Goal: Transaction & Acquisition: Obtain resource

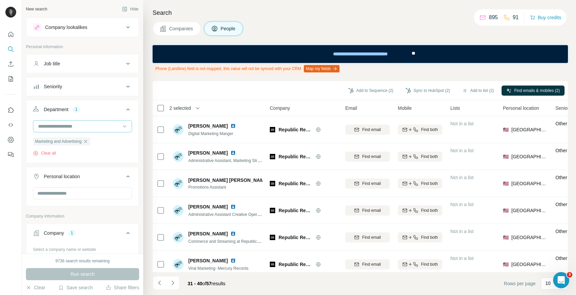
click at [69, 128] on input at bounding box center [78, 126] width 83 height 7
click at [144, 148] on div "Search Companies People Phone (Landline) field is not mapped, this value will n…" at bounding box center [359, 147] width 433 height 295
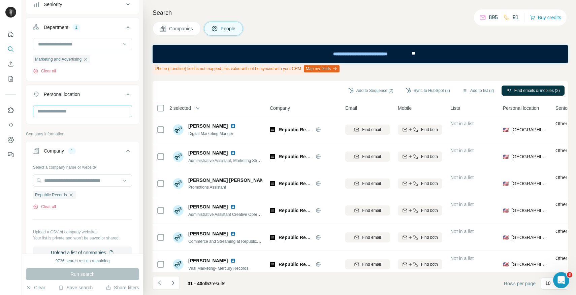
scroll to position [79, 0]
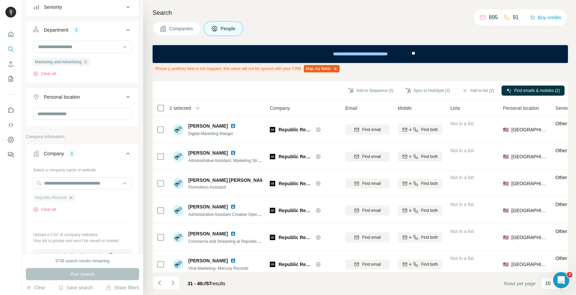
click at [70, 198] on icon "button" at bounding box center [70, 197] width 5 height 5
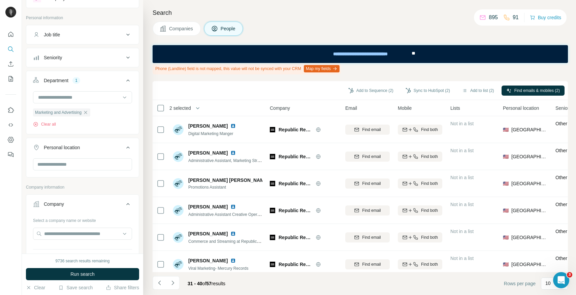
scroll to position [29, 0]
click at [86, 114] on div "Marketing and Advertising" at bounding box center [61, 113] width 57 height 8
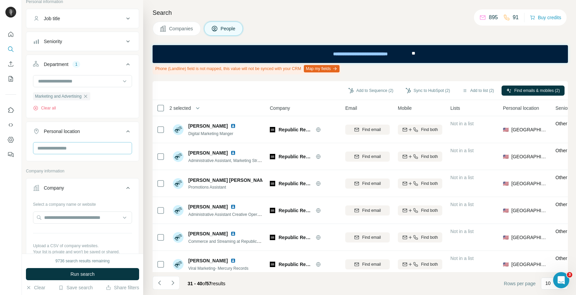
scroll to position [105, 0]
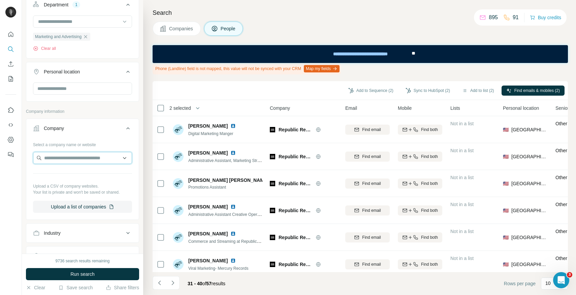
click at [82, 159] on input "text" at bounding box center [82, 158] width 99 height 12
paste input "**********"
type input "**********"
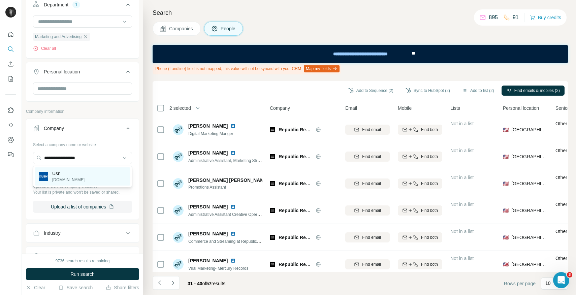
click at [76, 174] on div "Usn [DOMAIN_NAME]" at bounding box center [83, 176] width 96 height 18
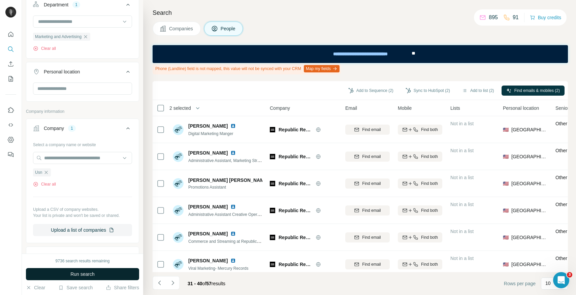
click at [89, 275] on span "Run search" at bounding box center [82, 274] width 24 height 7
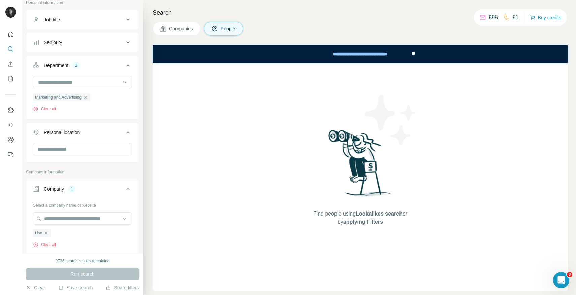
scroll to position [42, 0]
click at [88, 98] on icon "button" at bounding box center [85, 98] width 5 height 5
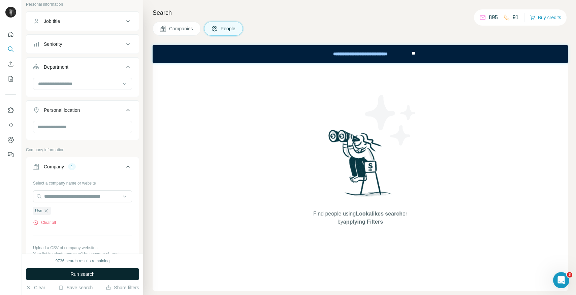
click at [82, 272] on span "Run search" at bounding box center [82, 274] width 24 height 7
click at [178, 32] on button "Companies" at bounding box center [177, 29] width 48 height 14
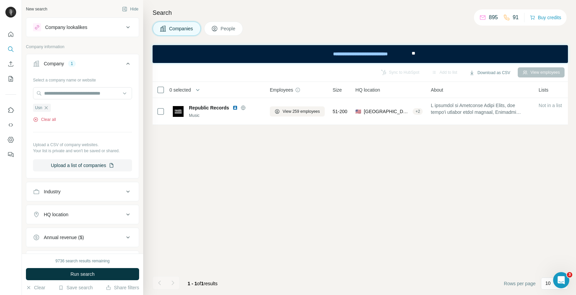
click at [52, 120] on button "Clear all" at bounding box center [44, 119] width 23 height 6
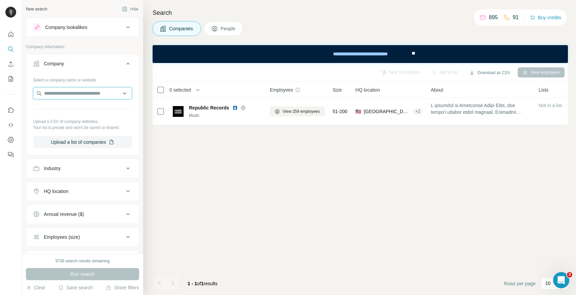
click at [74, 93] on input "text" at bounding box center [82, 93] width 99 height 12
paste input "**********"
type input "**********"
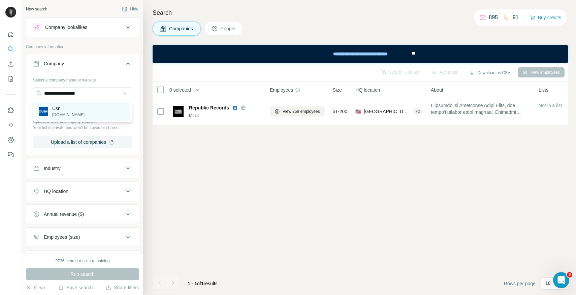
click at [66, 114] on p "[DOMAIN_NAME]" at bounding box center [68, 115] width 32 height 6
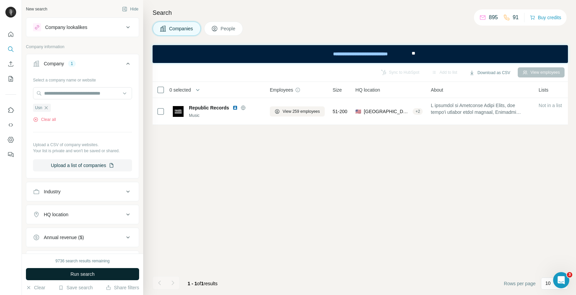
click at [81, 270] on button "Run search" at bounding box center [82, 274] width 113 height 12
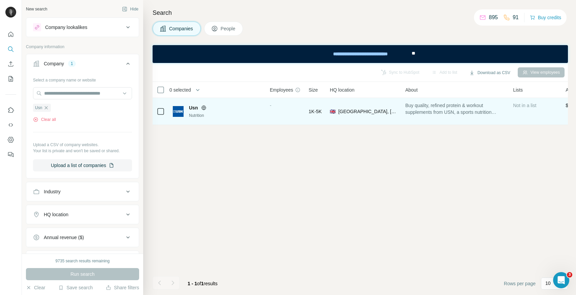
click at [192, 106] on span "Usn" at bounding box center [193, 107] width 9 height 7
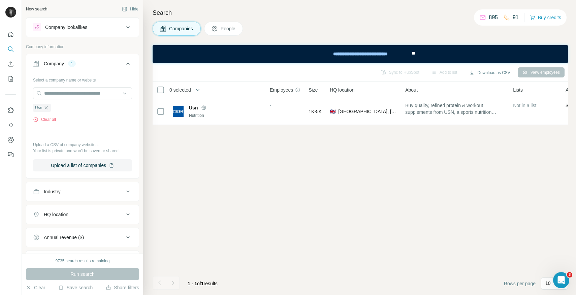
click at [231, 27] on span "People" at bounding box center [228, 28] width 15 height 7
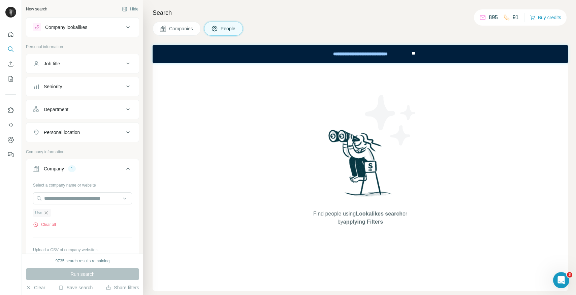
click at [45, 211] on icon "button" at bounding box center [45, 212] width 5 height 5
click at [65, 199] on input "text" at bounding box center [82, 198] width 99 height 12
paste input "**********"
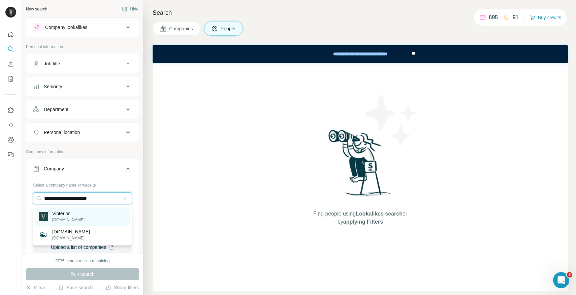
type input "**********"
click at [67, 215] on p "Vinterior" at bounding box center [68, 213] width 32 height 7
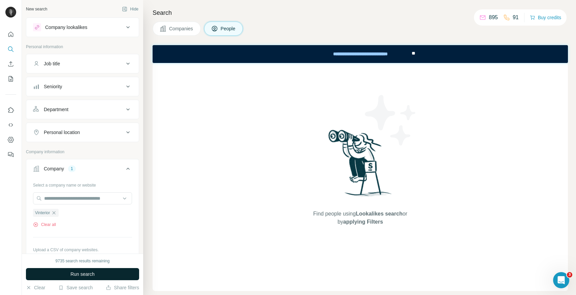
click at [87, 275] on span "Run search" at bounding box center [82, 274] width 24 height 7
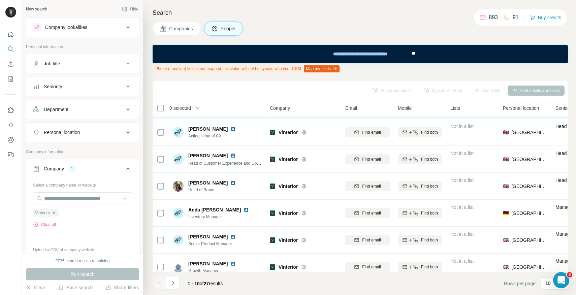
scroll to position [108, 0]
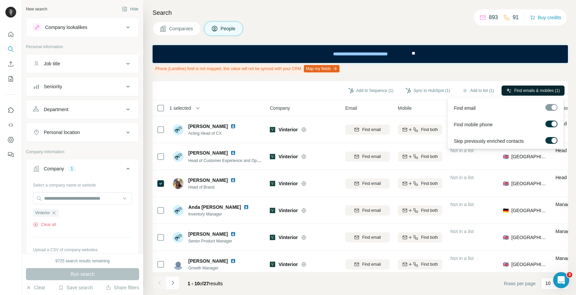
click at [528, 93] on span "Find emails & mobiles (1)" at bounding box center [536, 91] width 45 height 6
click at [432, 93] on button "Sync to HubSpot (1)" at bounding box center [428, 91] width 54 height 10
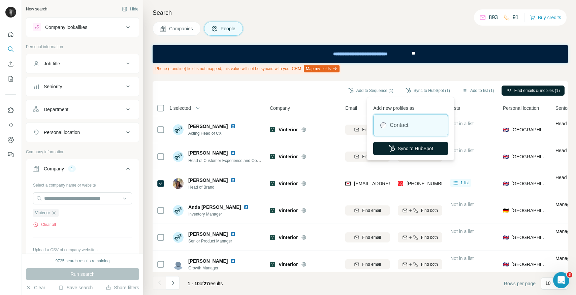
click at [402, 151] on button "Sync to HubSpot" at bounding box center [410, 148] width 75 height 13
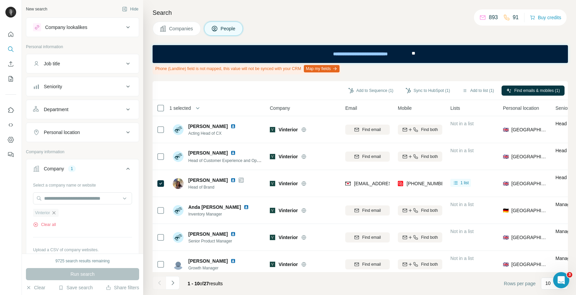
click at [56, 213] on icon "button" at bounding box center [54, 212] width 3 height 3
click at [59, 203] on input "text" at bounding box center [82, 198] width 99 height 12
paste input "**********"
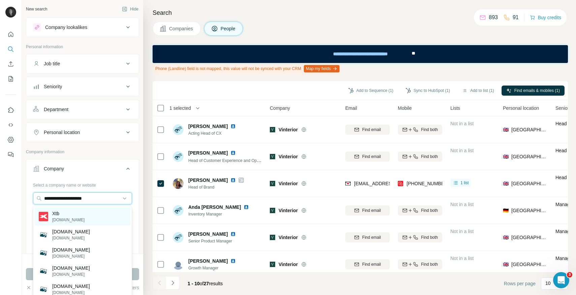
type input "**********"
click at [73, 217] on div "Xtb [DOMAIN_NAME]" at bounding box center [83, 216] width 96 height 18
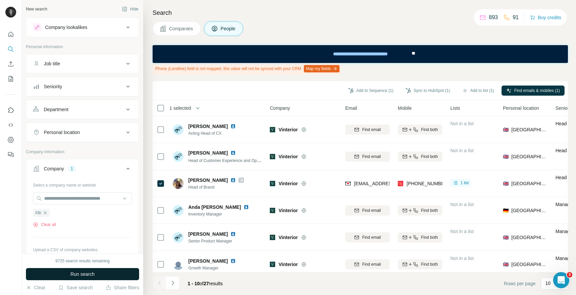
click at [76, 272] on span "Run search" at bounding box center [82, 274] width 24 height 7
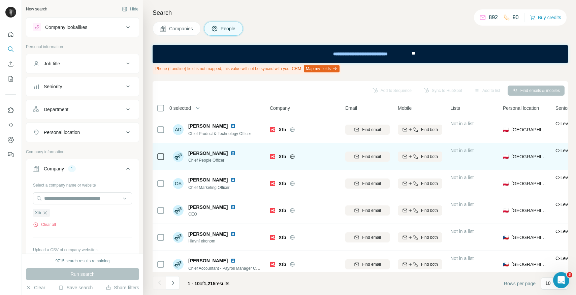
scroll to position [113, 0]
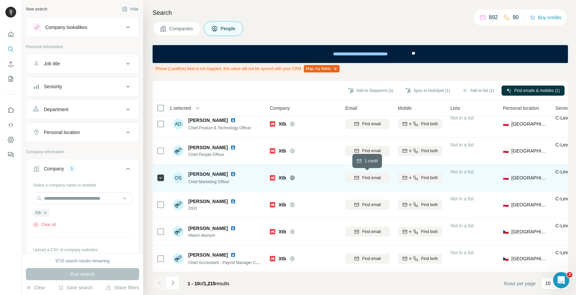
click at [368, 175] on span "Find email" at bounding box center [371, 178] width 19 height 6
click at [414, 178] on icon "button" at bounding box center [415, 177] width 5 height 5
click at [427, 91] on button "Sync to HubSpot (1)" at bounding box center [428, 91] width 54 height 10
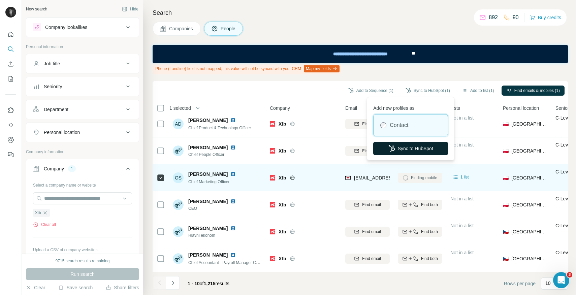
click at [401, 152] on button "Sync to HubSpot" at bounding box center [410, 148] width 75 height 13
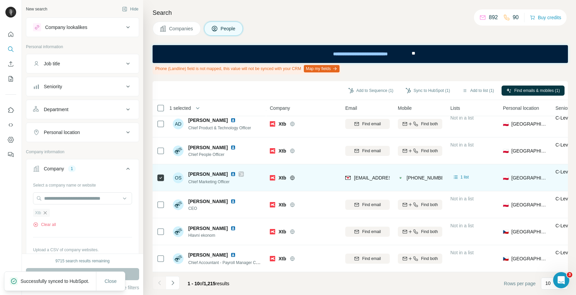
click at [46, 210] on icon "button" at bounding box center [44, 212] width 5 height 5
click at [57, 199] on input "text" at bounding box center [82, 198] width 99 height 12
paste input "**********"
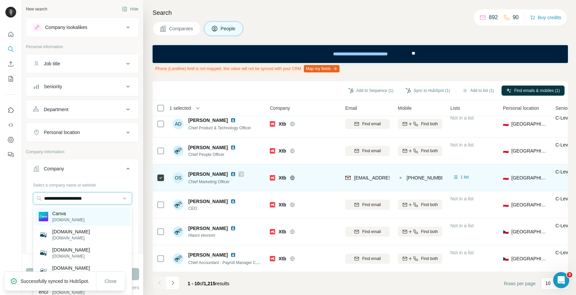
type input "**********"
click at [80, 218] on div "Canva [DOMAIN_NAME]" at bounding box center [83, 216] width 96 height 18
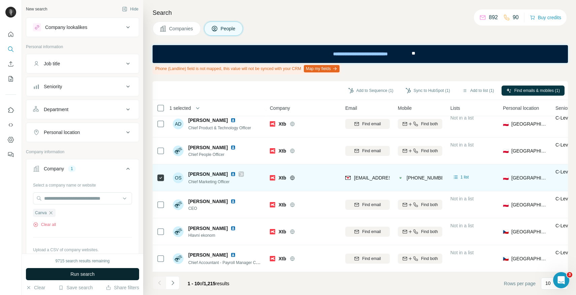
click at [91, 276] on span "Run search" at bounding box center [82, 274] width 24 height 7
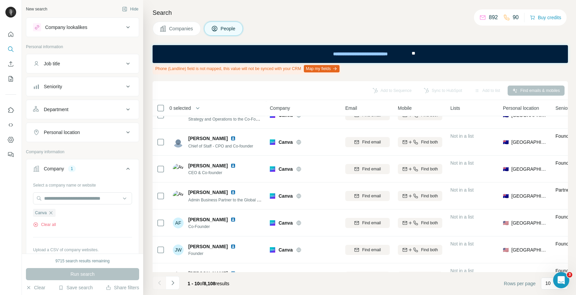
scroll to position [113, 0]
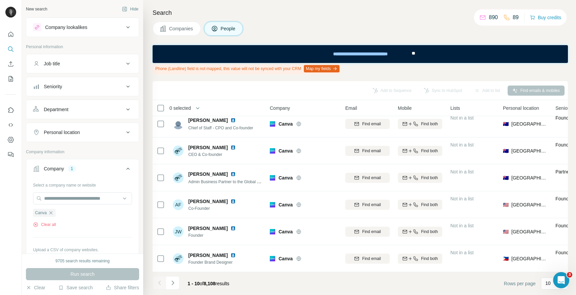
click at [112, 108] on div "Department" at bounding box center [78, 109] width 91 height 7
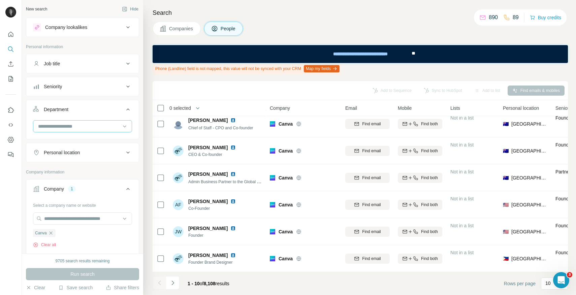
click at [98, 131] on div at bounding box center [78, 126] width 83 height 11
type input "**"
click at [88, 165] on p "Marketing and Advertising" at bounding box center [66, 165] width 54 height 7
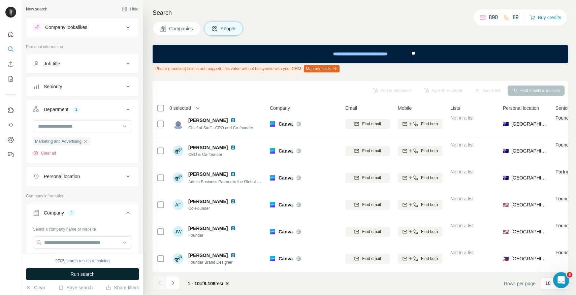
click at [83, 273] on span "Run search" at bounding box center [82, 274] width 24 height 7
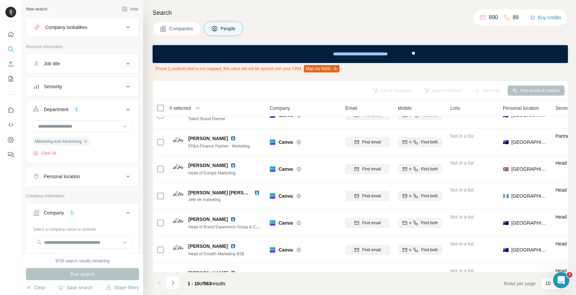
scroll to position [113, 0]
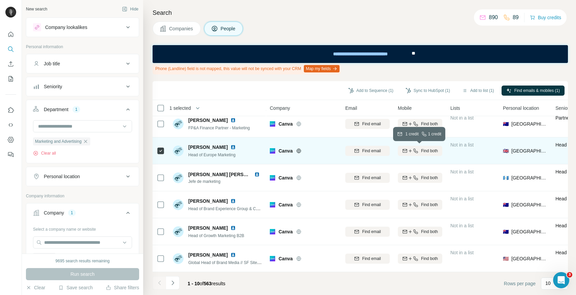
click at [425, 151] on span "Find both" at bounding box center [429, 151] width 17 height 6
click at [424, 92] on button "Sync to HubSpot (1)" at bounding box center [428, 91] width 54 height 10
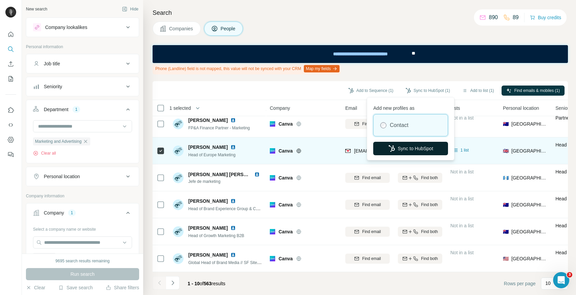
click at [404, 149] on button "Sync to HubSpot" at bounding box center [410, 148] width 75 height 13
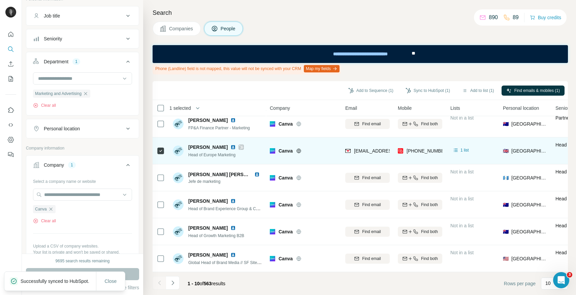
scroll to position [67, 0]
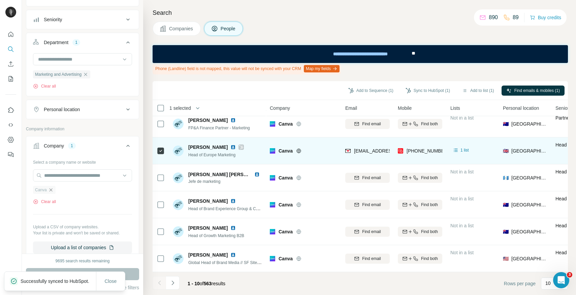
click at [48, 191] on icon "button" at bounding box center [50, 189] width 5 height 5
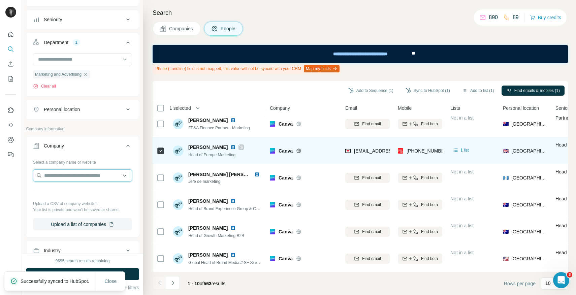
click at [67, 176] on input "text" at bounding box center [82, 175] width 99 height 12
paste input "**********"
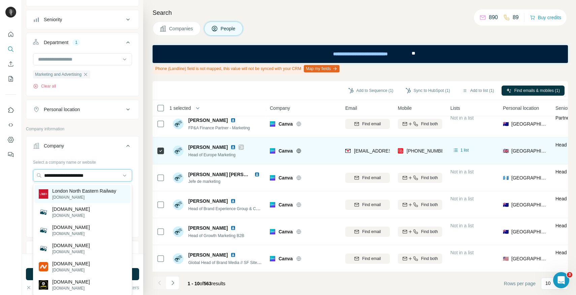
type input "**********"
click at [69, 197] on p "[DOMAIN_NAME]" at bounding box center [84, 197] width 64 height 6
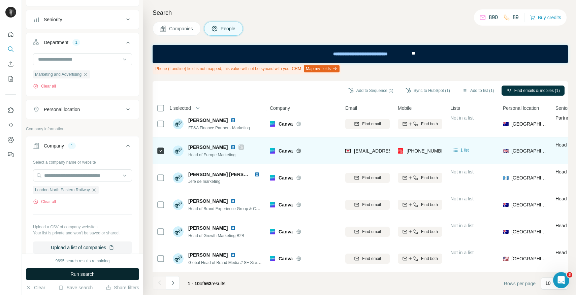
click at [74, 277] on span "Run search" at bounding box center [82, 274] width 24 height 7
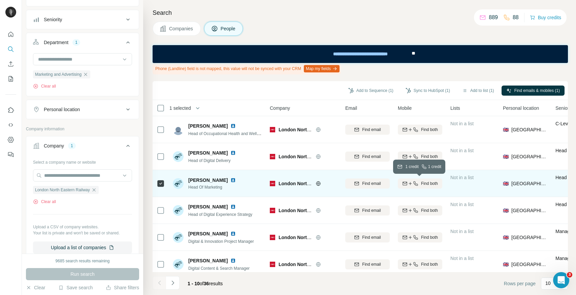
click at [413, 183] on icon "button" at bounding box center [415, 183] width 5 height 5
click at [426, 89] on button "Sync to HubSpot (1)" at bounding box center [428, 91] width 54 height 10
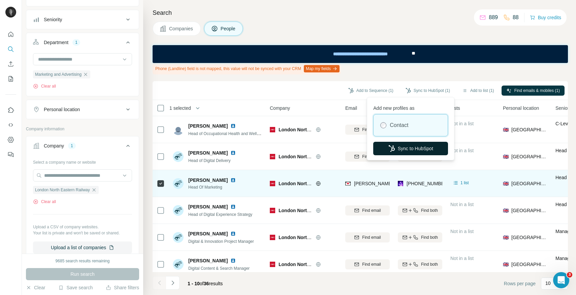
click at [402, 146] on button "Sync to HubSpot" at bounding box center [410, 148] width 75 height 13
